Goal: Check status: Check status

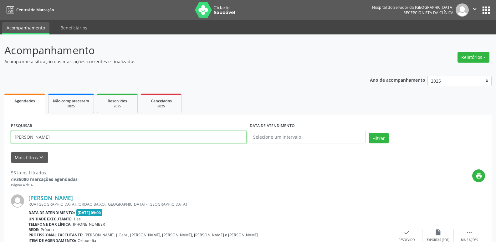
drag, startPoint x: 61, startPoint y: 137, endPoint x: 0, endPoint y: 140, distance: 61.1
type input "30638348404"
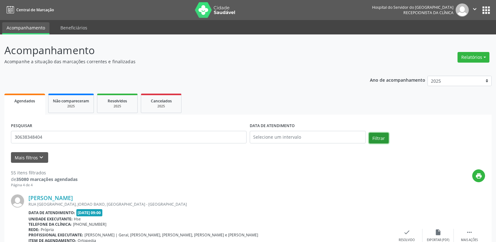
click at [376, 134] on button "Filtrar" at bounding box center [379, 138] width 20 height 11
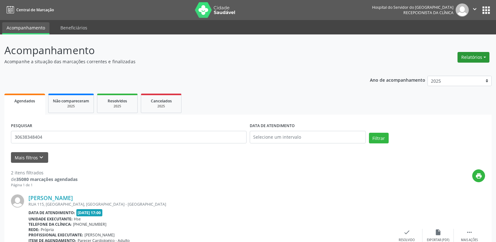
click at [471, 61] on button "Relatórios" at bounding box center [474, 57] width 32 height 11
click at [451, 71] on link "Agendamentos" at bounding box center [456, 70] width 67 height 9
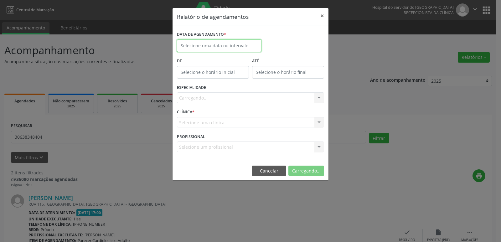
click at [220, 46] on input "text" at bounding box center [219, 45] width 85 height 13
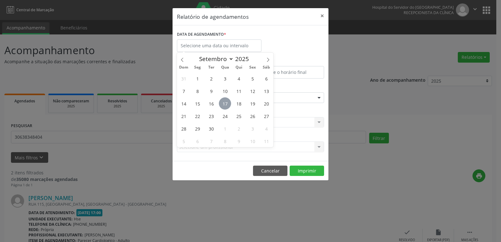
click at [225, 107] on span "17" at bounding box center [225, 103] width 12 height 12
type input "[DATE]"
click at [225, 107] on span "17" at bounding box center [225, 103] width 12 height 12
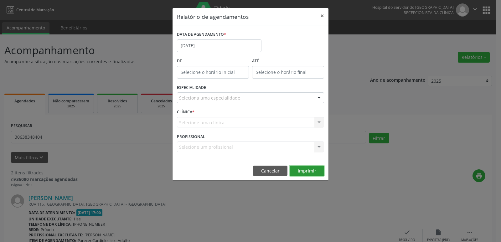
click at [319, 169] on button "Imprimir" at bounding box center [307, 171] width 34 height 11
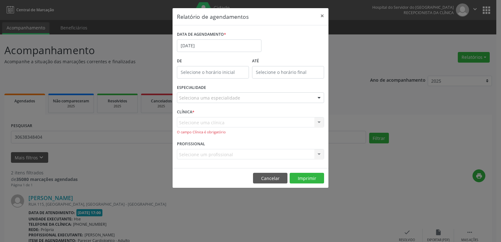
click at [226, 90] on div "ESPECIALIDADE Seleciona uma especialidade Todas as especialidades Alergologia A…" at bounding box center [250, 95] width 150 height 24
click at [226, 94] on div "Seleciona uma especialidade" at bounding box center [250, 97] width 147 height 11
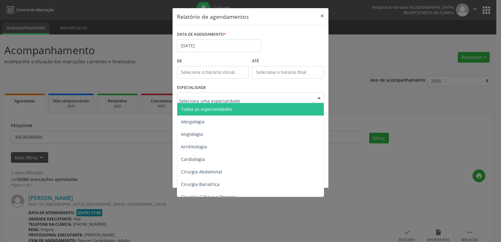
click at [235, 109] on span "Todas as especialidades" at bounding box center [251, 109] width 148 height 13
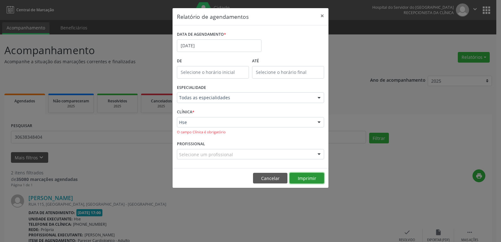
click at [299, 178] on button "Imprimir" at bounding box center [307, 178] width 34 height 11
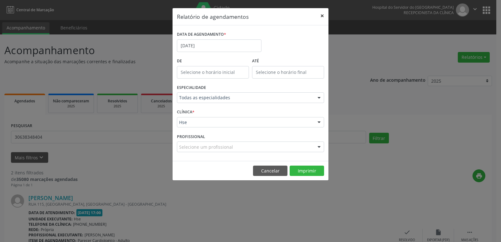
click at [323, 14] on button "×" at bounding box center [322, 15] width 13 height 15
